Goal: Task Accomplishment & Management: Manage account settings

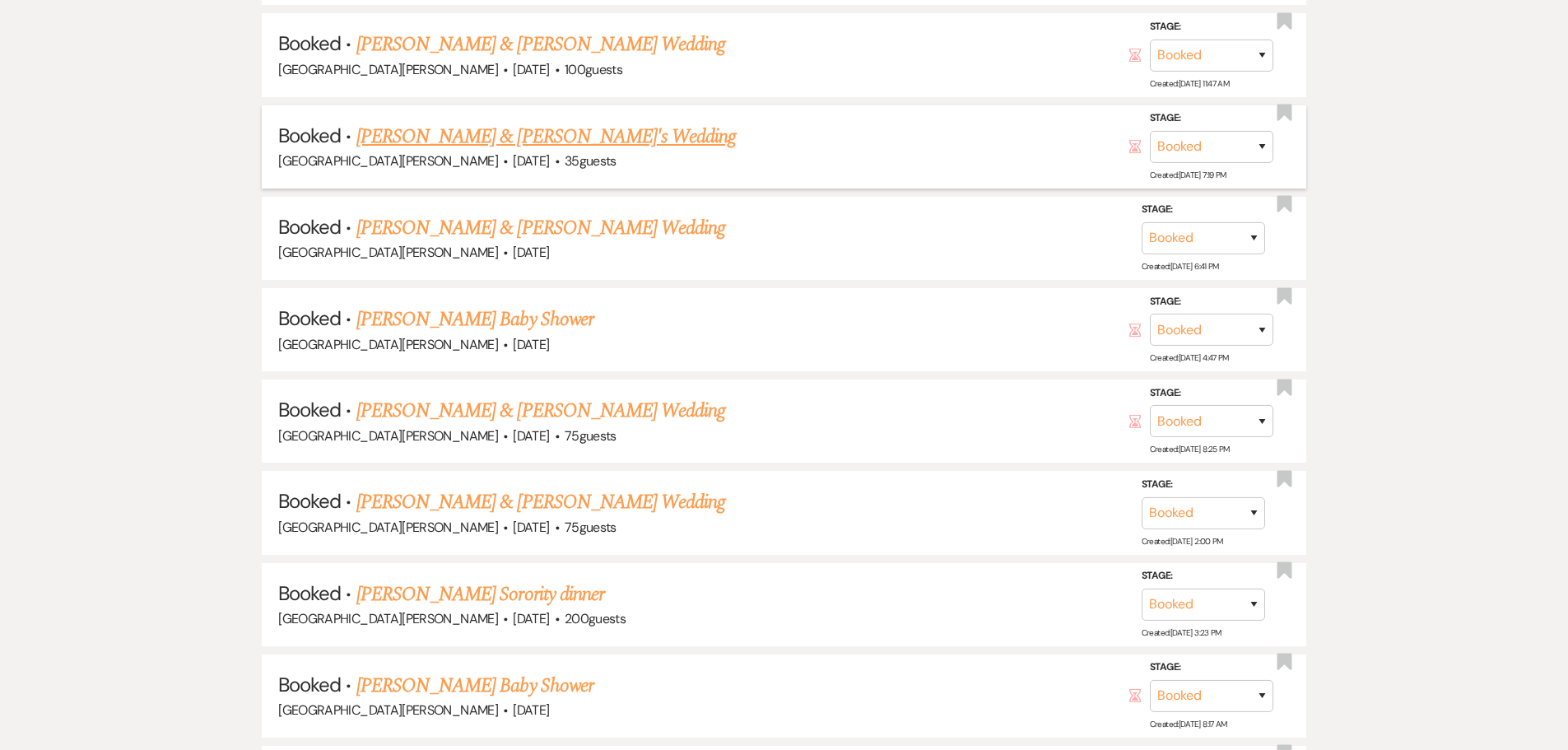
scroll to position [1153, 0]
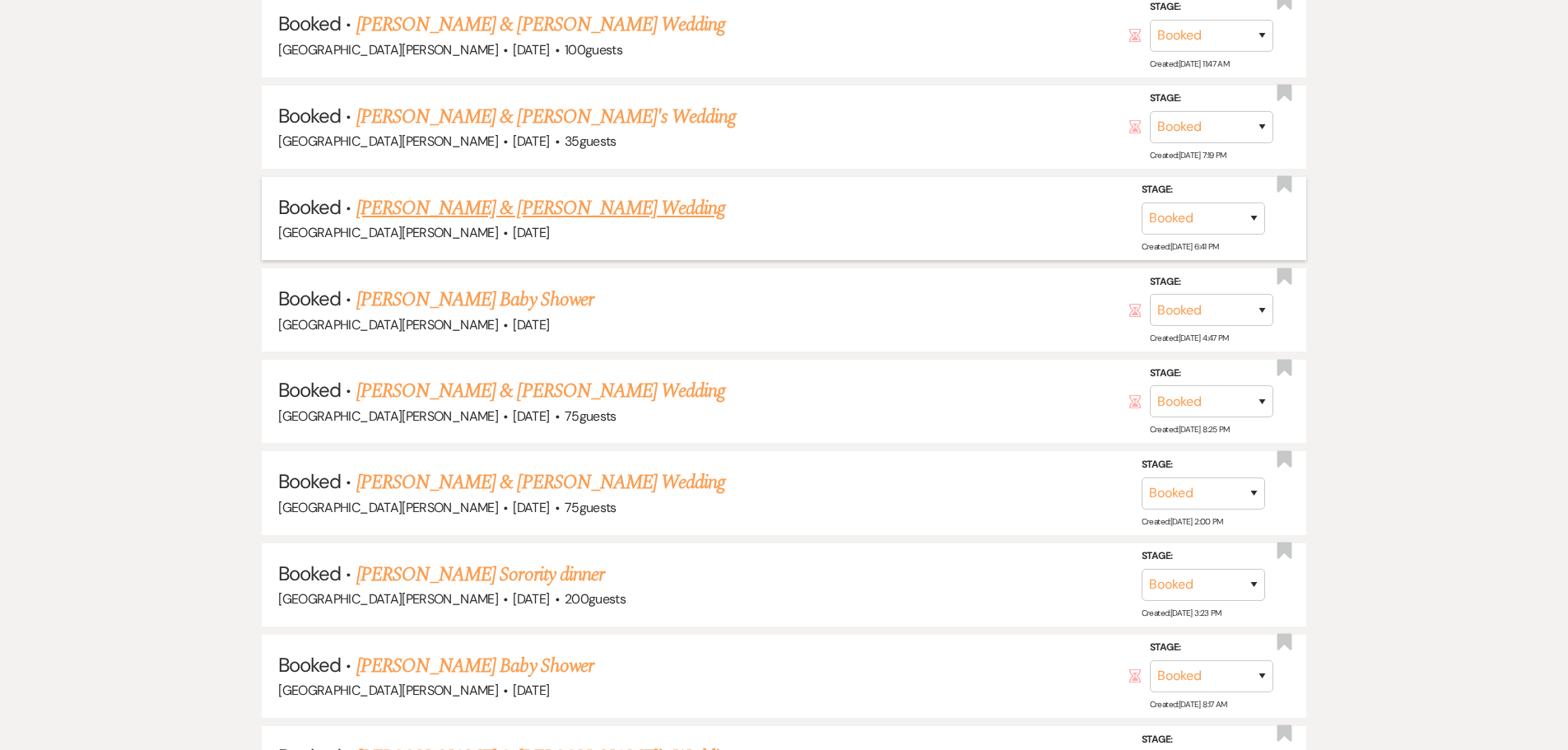
click at [539, 209] on link "[PERSON_NAME] & [PERSON_NAME] Wedding" at bounding box center [540, 208] width 368 height 30
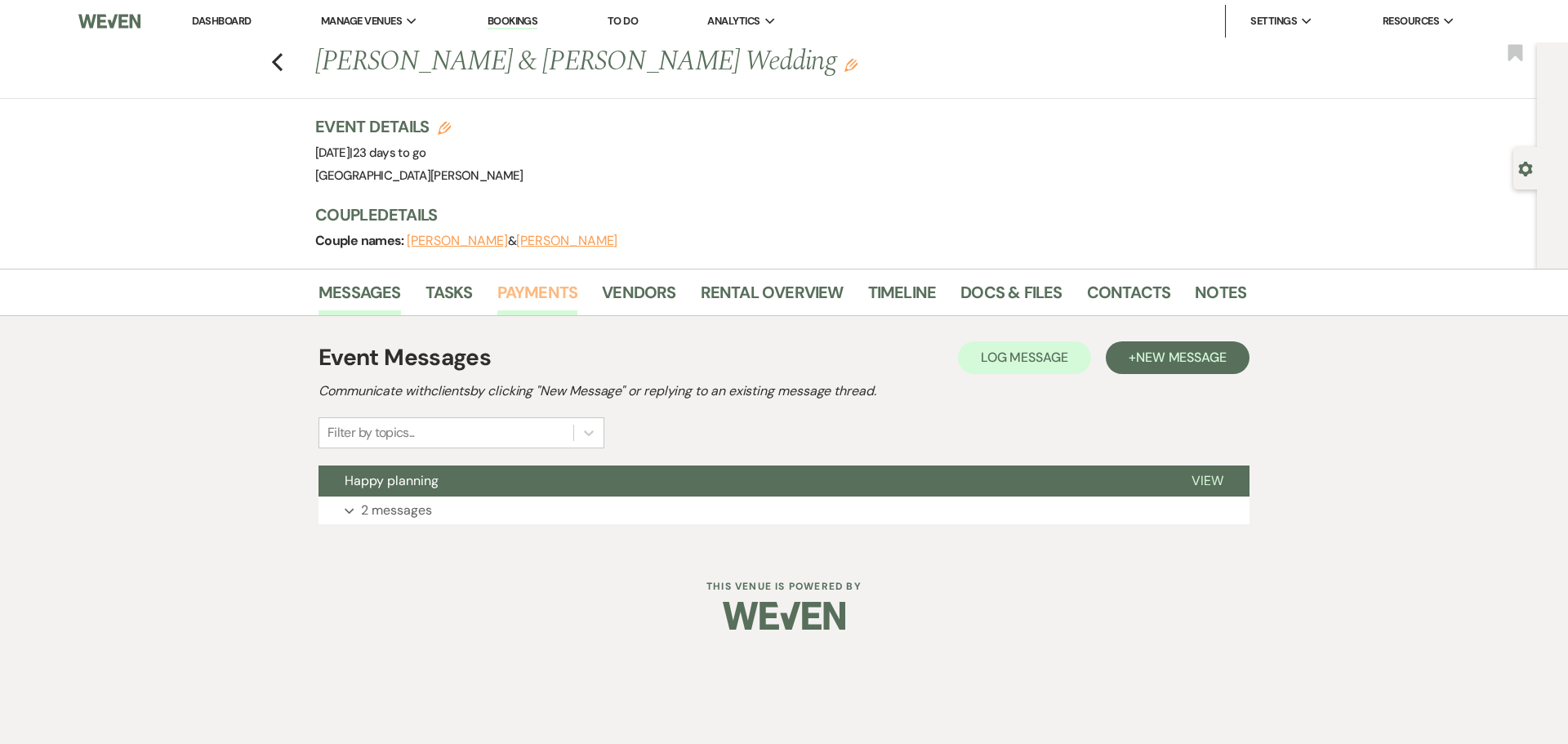
click at [541, 296] on link "Payments" at bounding box center [537, 297] width 80 height 36
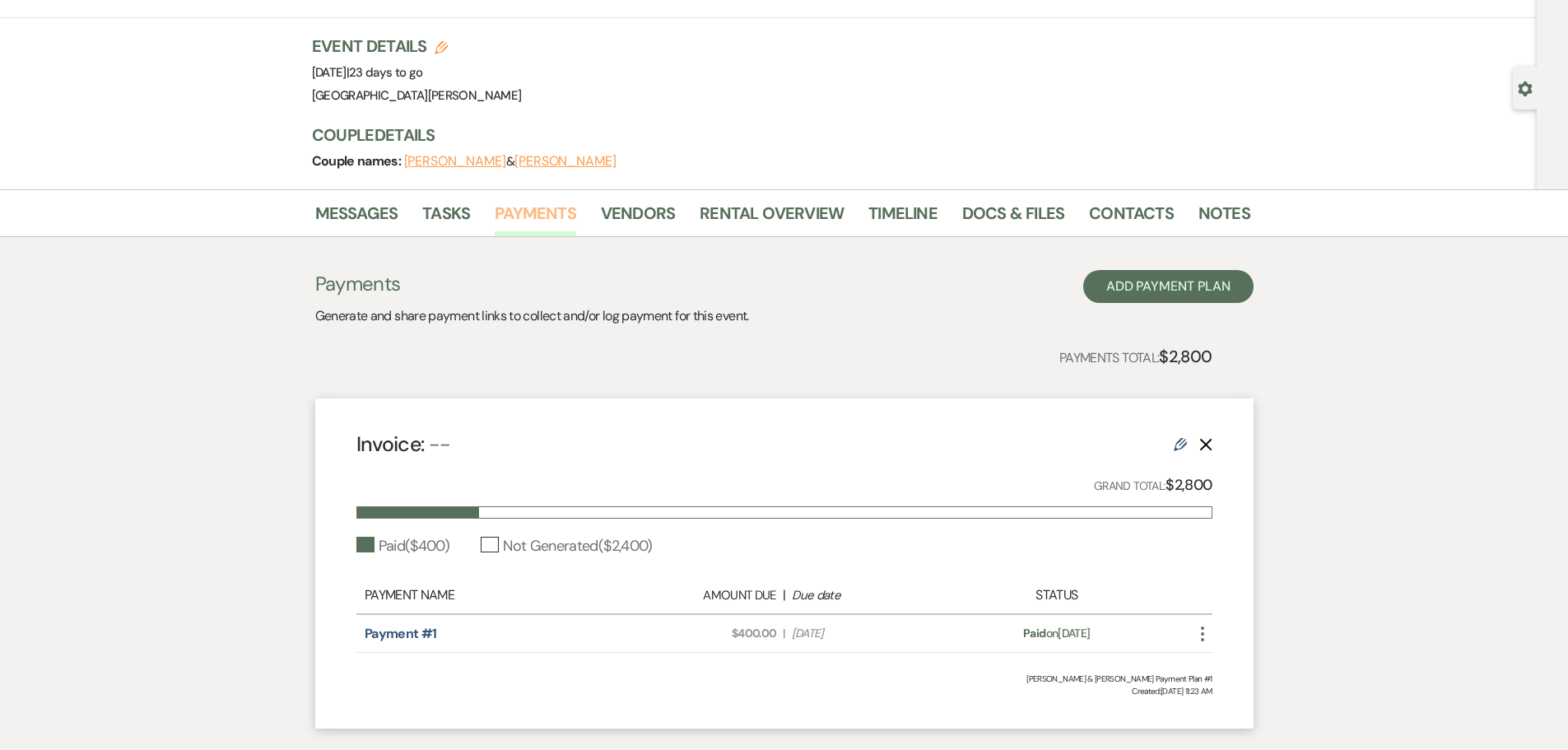
scroll to position [82, 0]
click at [1214, 208] on link "Notes" at bounding box center [1224, 217] width 52 height 36
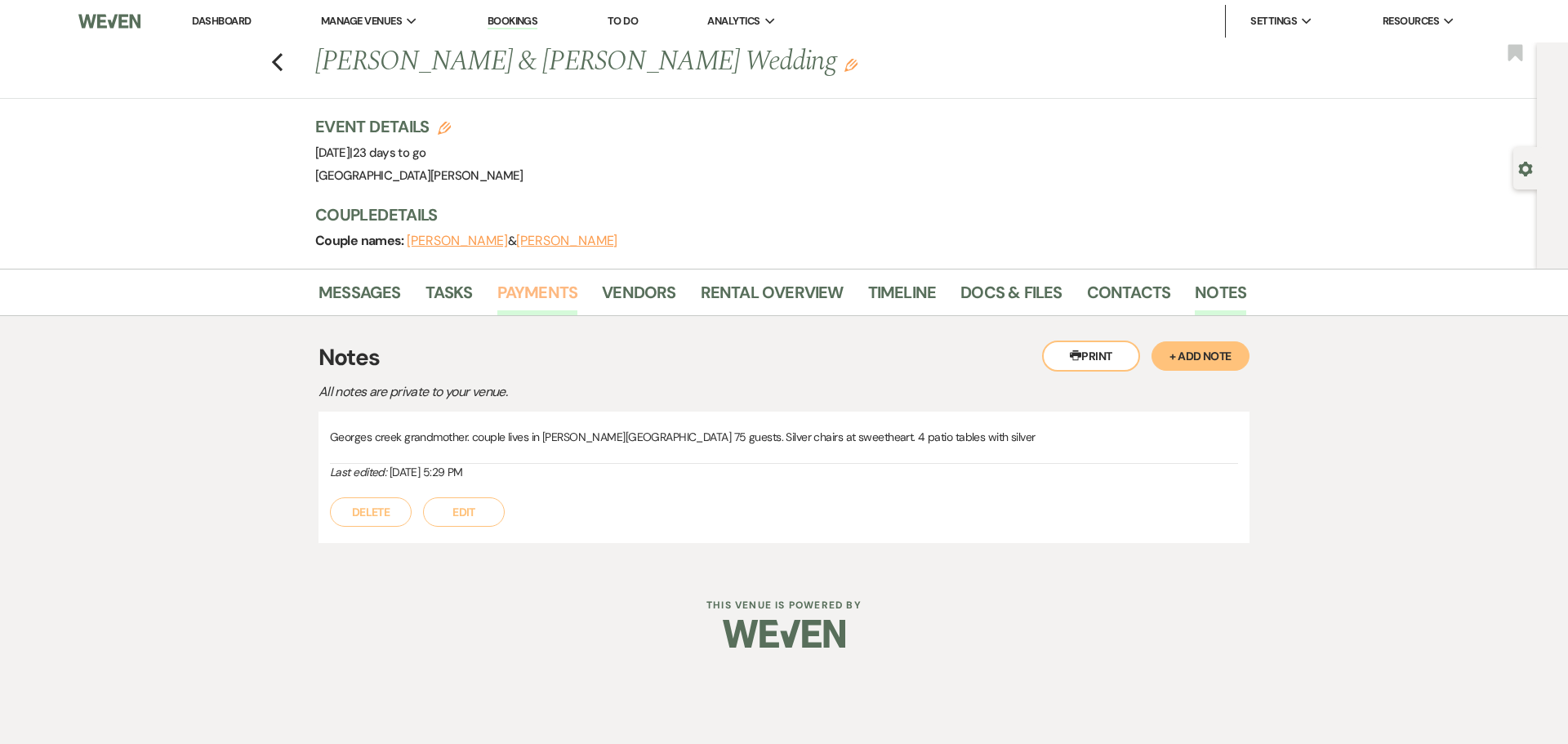
click at [529, 287] on link "Payments" at bounding box center [537, 297] width 80 height 36
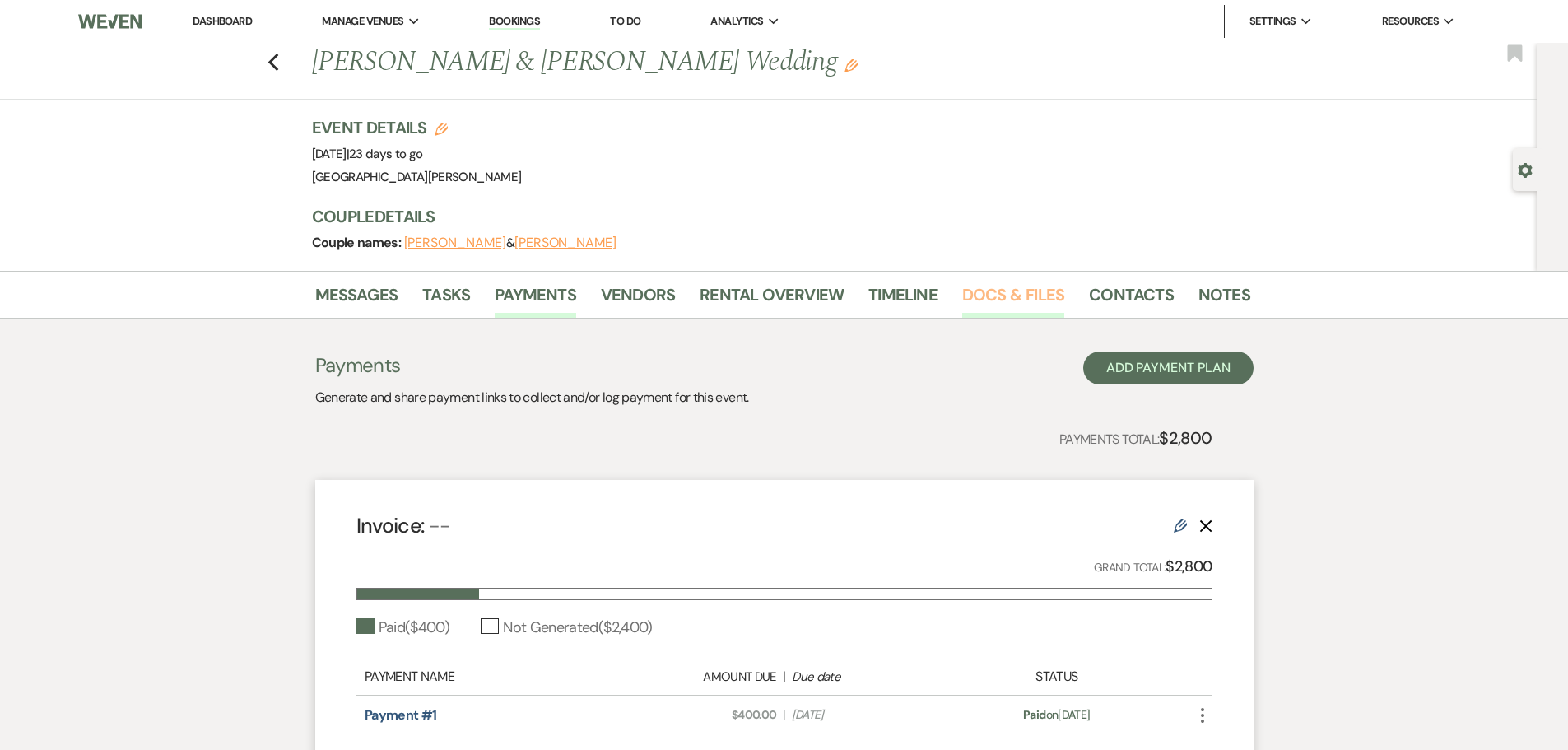
click at [972, 295] on link "Docs & Files" at bounding box center [1012, 299] width 102 height 36
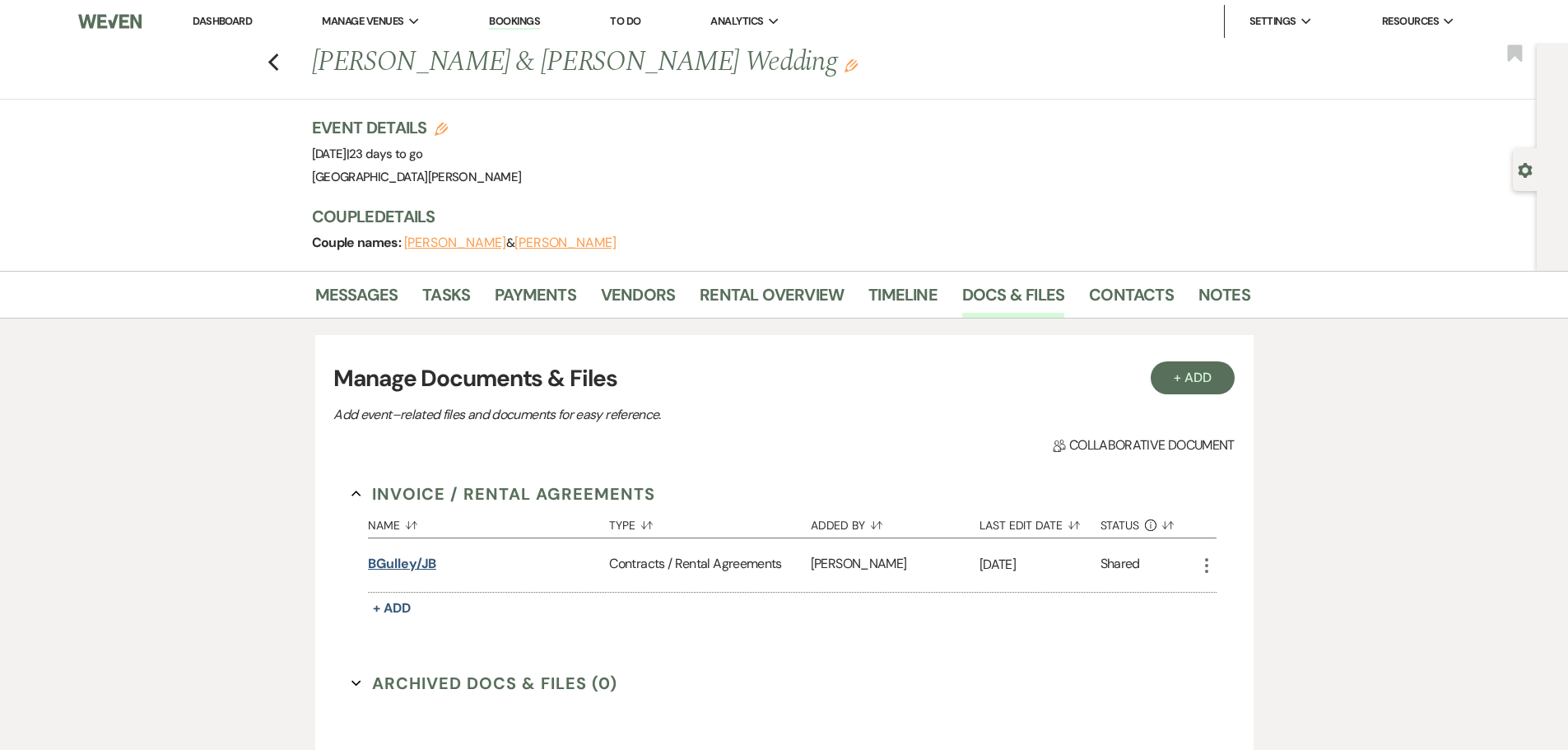
click at [392, 563] on button "BGulley/JB" at bounding box center [402, 563] width 68 height 20
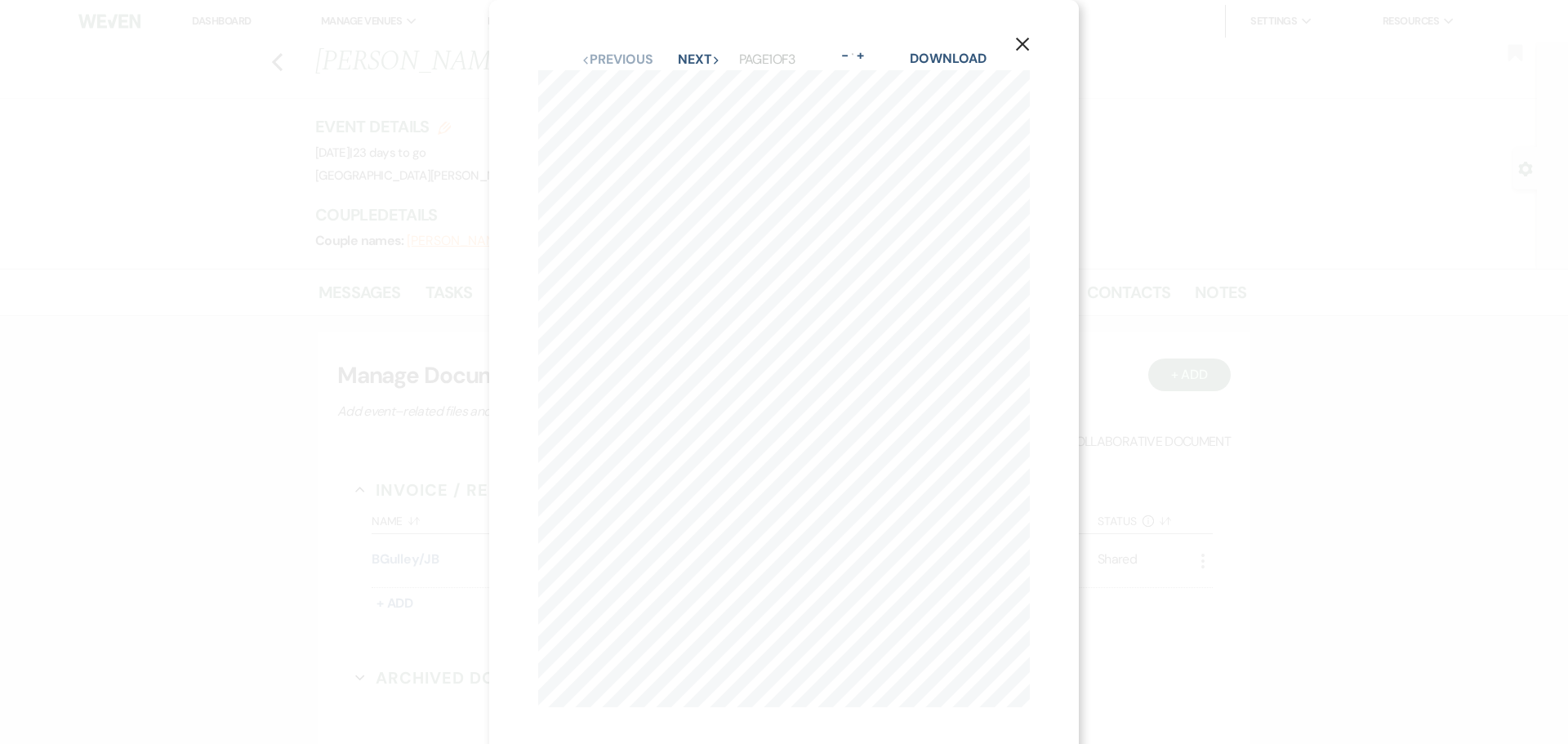
scroll to position [24, 0]
click at [686, 41] on button "Next Next" at bounding box center [699, 47] width 43 height 13
click at [690, 62] on button "Next Next" at bounding box center [699, 59] width 43 height 13
